Goal: Task Accomplishment & Management: Use online tool/utility

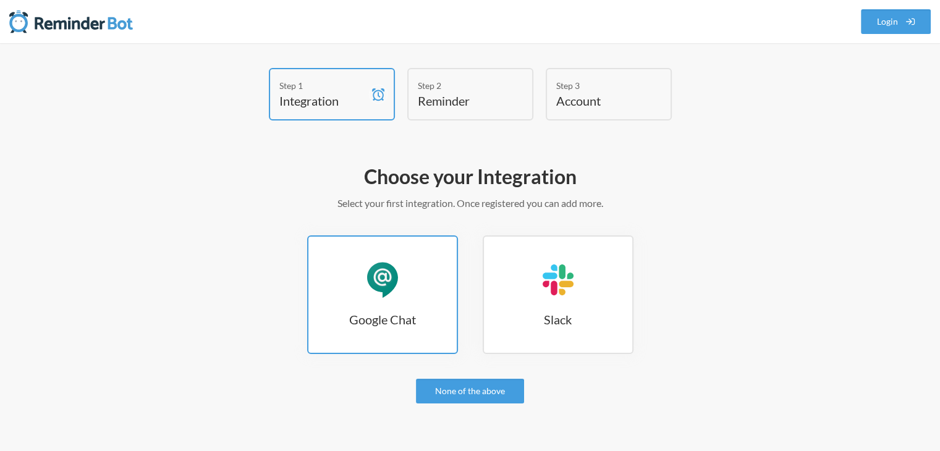
click at [387, 282] on div "Google Chat" at bounding box center [382, 279] width 37 height 37
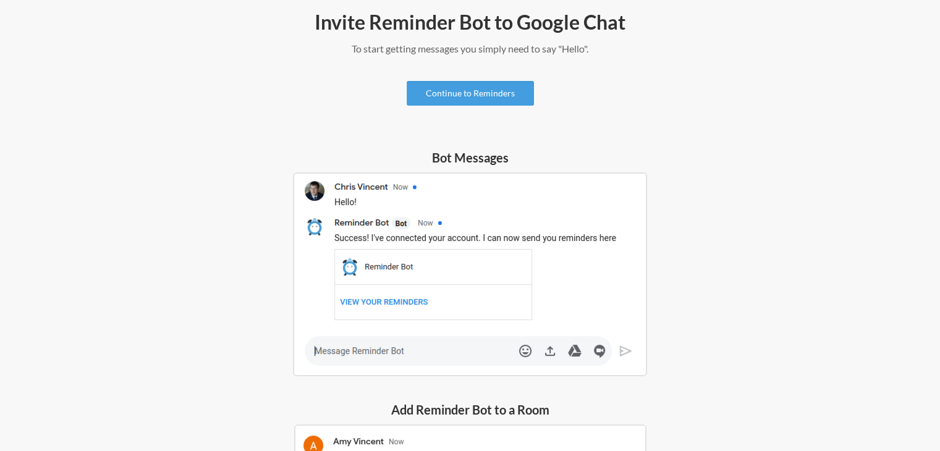
scroll to position [12, 0]
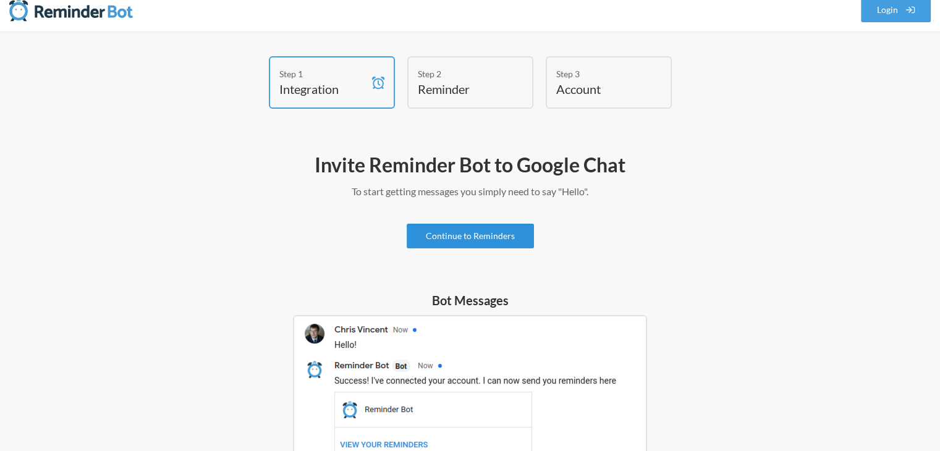
click at [465, 233] on link "Continue to Reminders" at bounding box center [470, 236] width 127 height 25
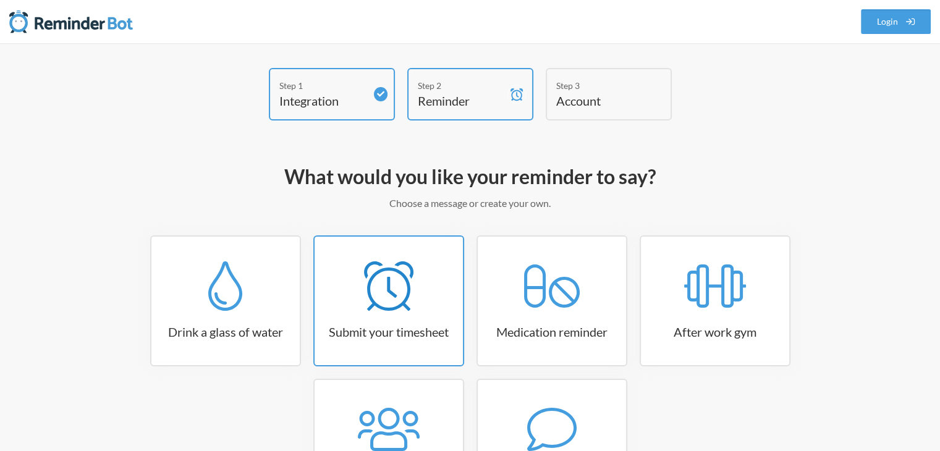
scroll to position [74, 0]
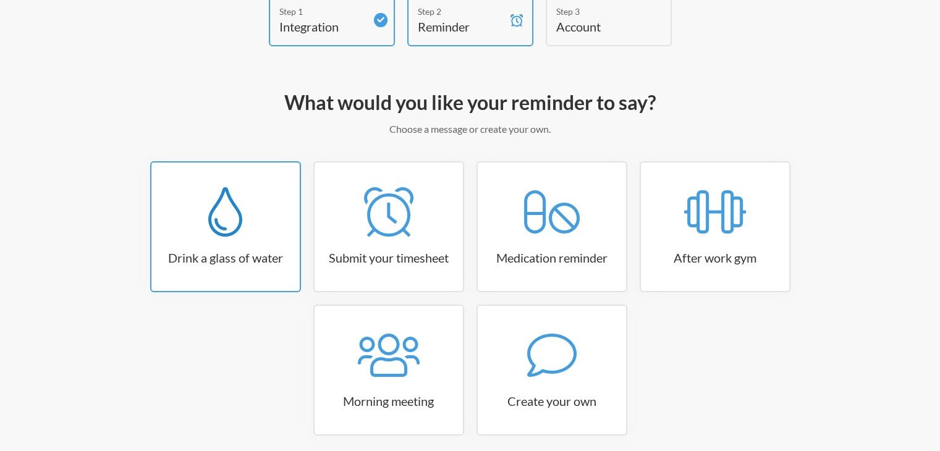
click at [254, 230] on div at bounding box center [225, 211] width 148 height 49
select select "06:30:00"
select select "true"
select select "11:00:00"
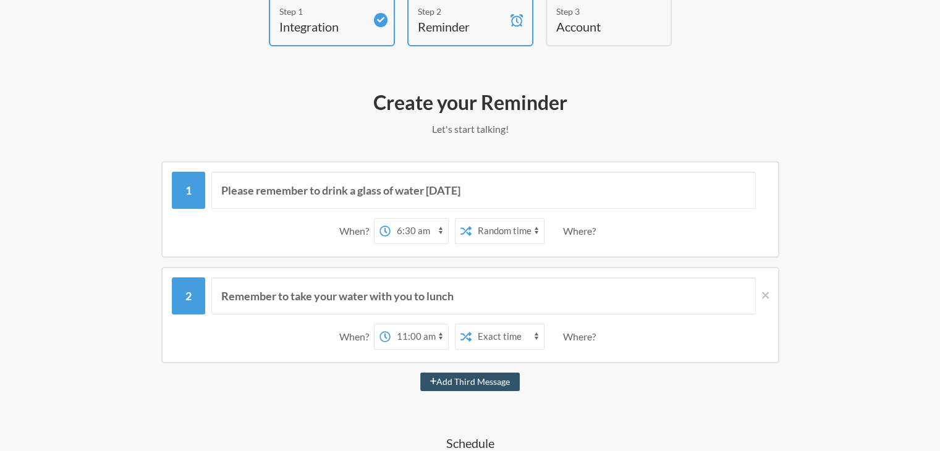
click at [413, 226] on select "12:00 am 12:15 am 12:30 am 12:45 am 1:00 am 1:15 am 1:30 am 1:45 am 2:00 am 2:1…" at bounding box center [418, 231] width 57 height 25
select select "11:15:00"
click at [390, 219] on select "12:00 am 12:15 am 12:30 am 12:45 am 1:00 am 1:15 am 1:30 am 1:45 am 2:00 am 2:1…" at bounding box center [418, 231] width 57 height 25
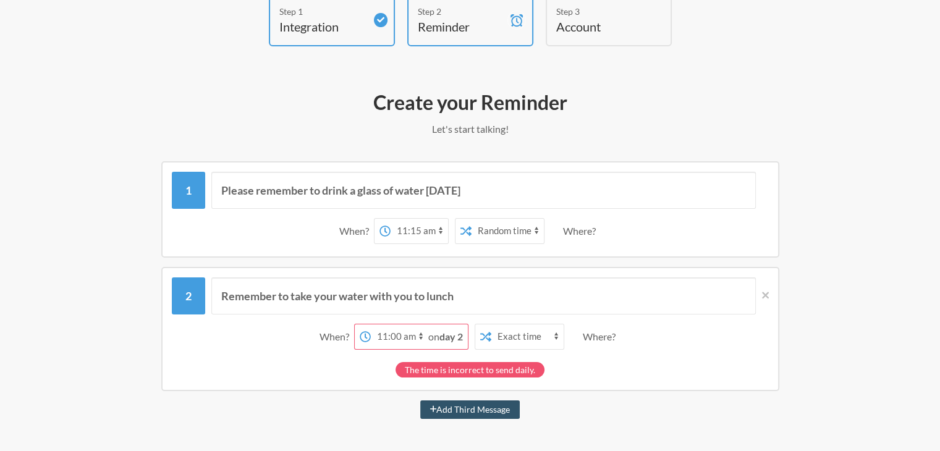
click at [497, 233] on select "Exact time Random time" at bounding box center [507, 231] width 72 height 25
click at [471, 219] on select "Exact time Random time" at bounding box center [507, 231] width 72 height 25
click at [762, 292] on icon at bounding box center [765, 295] width 7 height 7
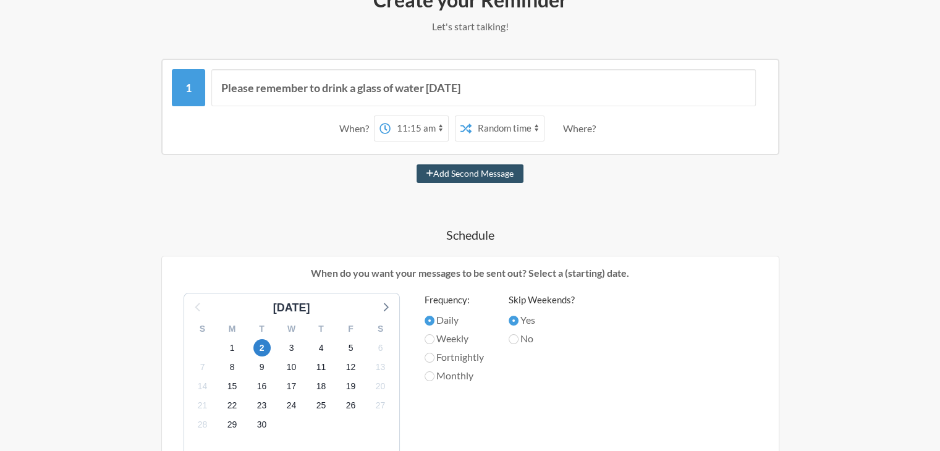
scroll to position [174, 0]
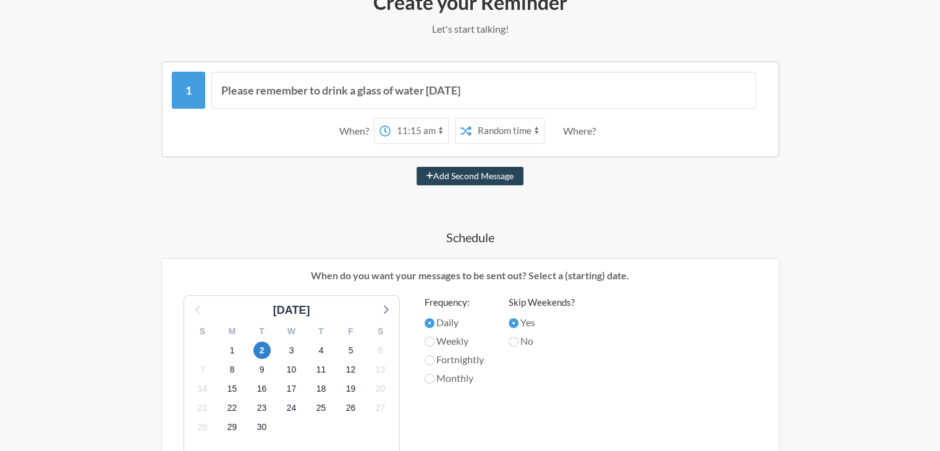
click at [445, 174] on button "Add Second Message" at bounding box center [469, 176] width 107 height 19
select select "12:15:00"
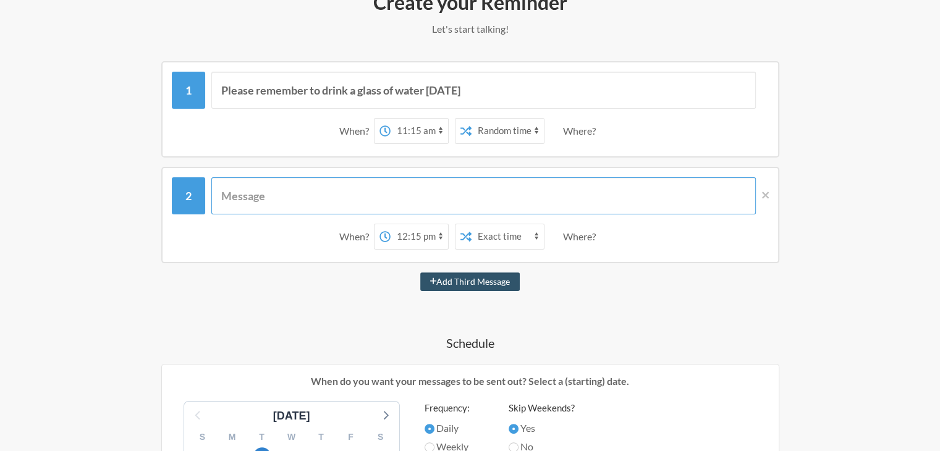
click at [293, 198] on input "text" at bounding box center [483, 195] width 544 height 37
type input "Delete Caprese Bags"
click at [403, 232] on select "12:00 am 12:15 am 12:30 am 12:45 am 1:00 am 1:15 am 1:30 am 1:45 am 2:00 am 2:1…" at bounding box center [418, 236] width 57 height 25
click at [477, 234] on select "Exact time Random time" at bounding box center [507, 236] width 72 height 25
click at [410, 237] on select "12:00 am 12:15 am 12:30 am 12:45 am 1:00 am 1:15 am 1:30 am 1:45 am 2:00 am 2:1…" at bounding box center [418, 236] width 57 height 25
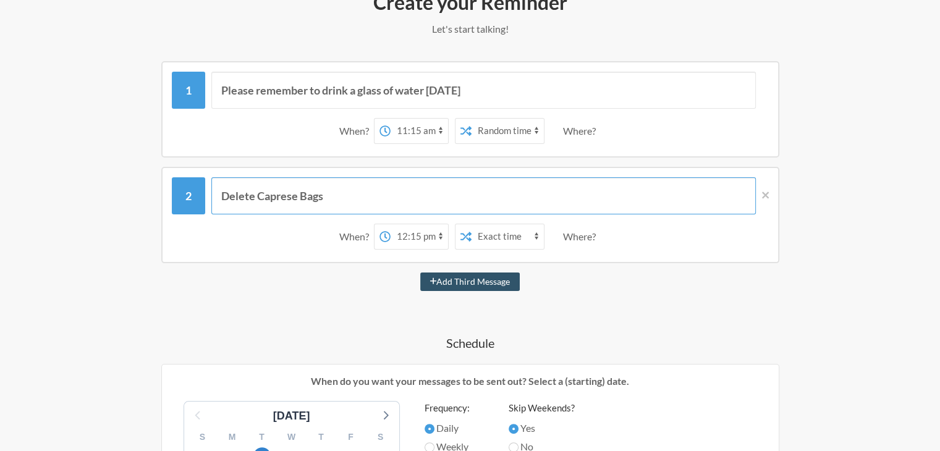
click at [605, 184] on input "Delete Caprese Bags" at bounding box center [483, 195] width 544 height 37
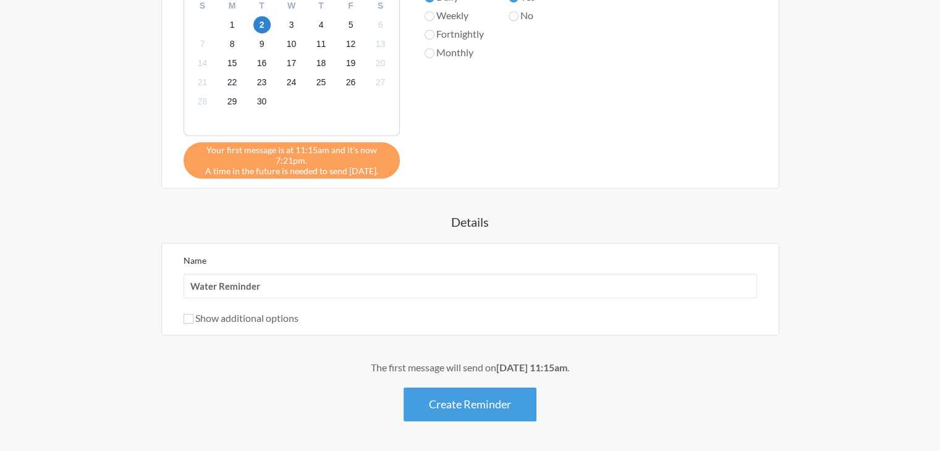
scroll to position [647, 0]
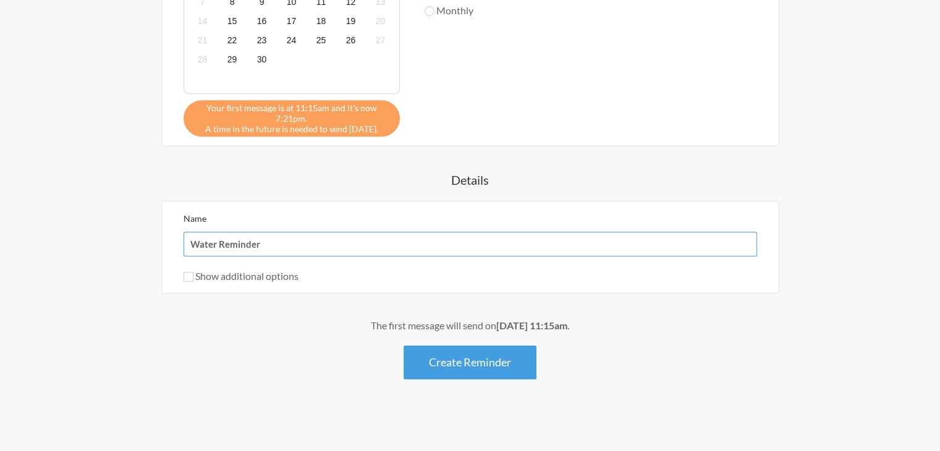
click at [452, 247] on input "Water Reminder" at bounding box center [469, 244] width 573 height 25
click at [210, 273] on label "Show additional options" at bounding box center [240, 276] width 115 height 12
click at [193, 273] on input "Show additional options" at bounding box center [188, 277] width 10 height 10
checkbox input "true"
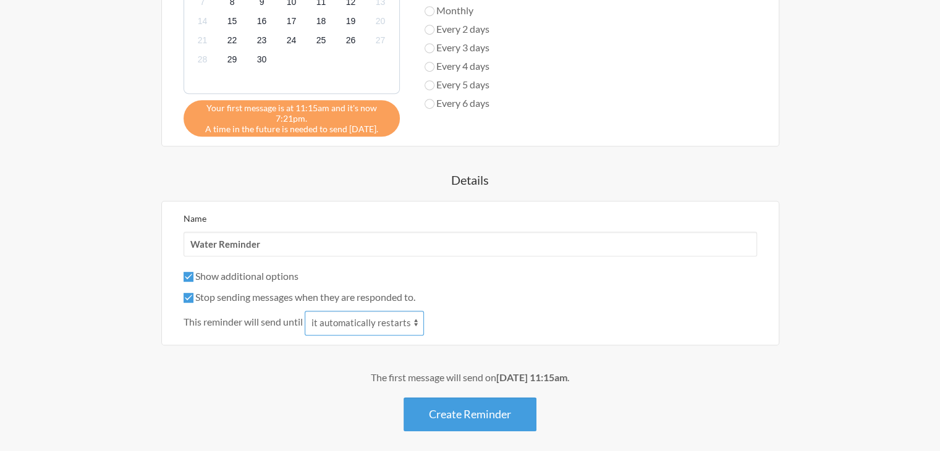
click at [341, 326] on select "it automatically restarts it is replied to" at bounding box center [364, 323] width 119 height 25
click at [512, 274] on div "Show additional options" at bounding box center [469, 276] width 573 height 15
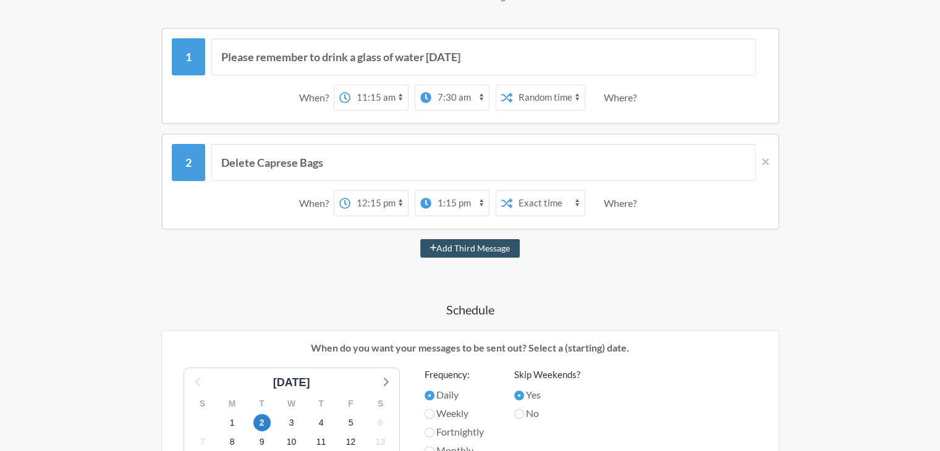
scroll to position [206, 0]
click at [374, 200] on select "12:00 am 12:15 am 12:30 am 12:45 am 1:00 am 1:15 am 1:30 am 1:45 am 2:00 am 2:1…" at bounding box center [378, 204] width 57 height 25
click at [434, 199] on select "12:00 am 12:15 am 12:30 am 12:45 am 1:00 am 1:15 am 1:30 am 1:45 am 2:00 am 2:1…" at bounding box center [459, 204] width 57 height 25
click at [378, 240] on div "Add Third Message" at bounding box center [470, 249] width 717 height 19
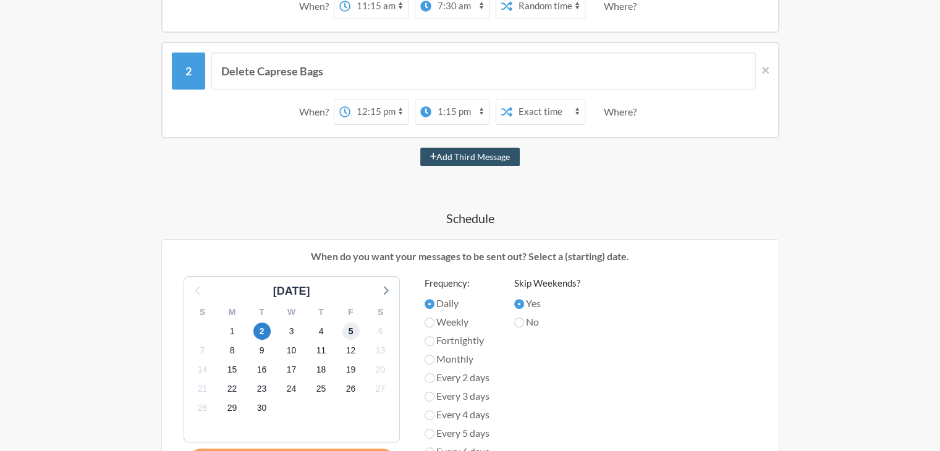
click at [353, 331] on span "5" at bounding box center [350, 330] width 17 height 17
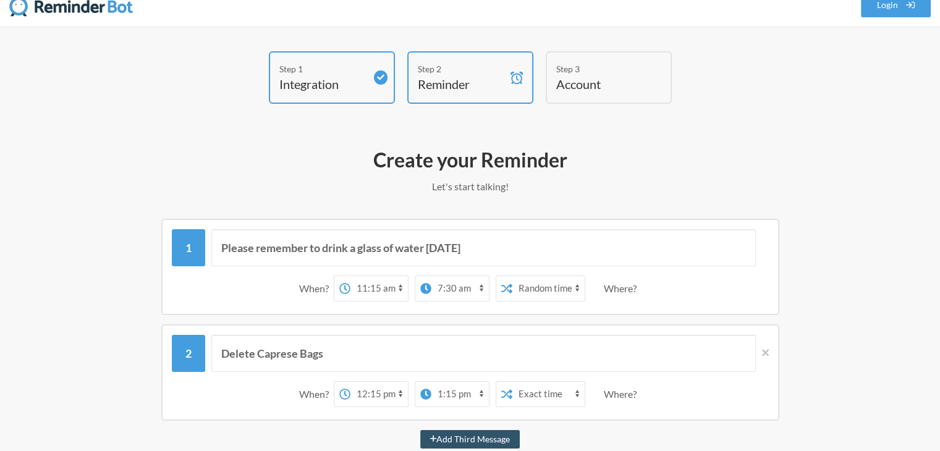
scroll to position [0, 0]
